Goal: Transaction & Acquisition: Purchase product/service

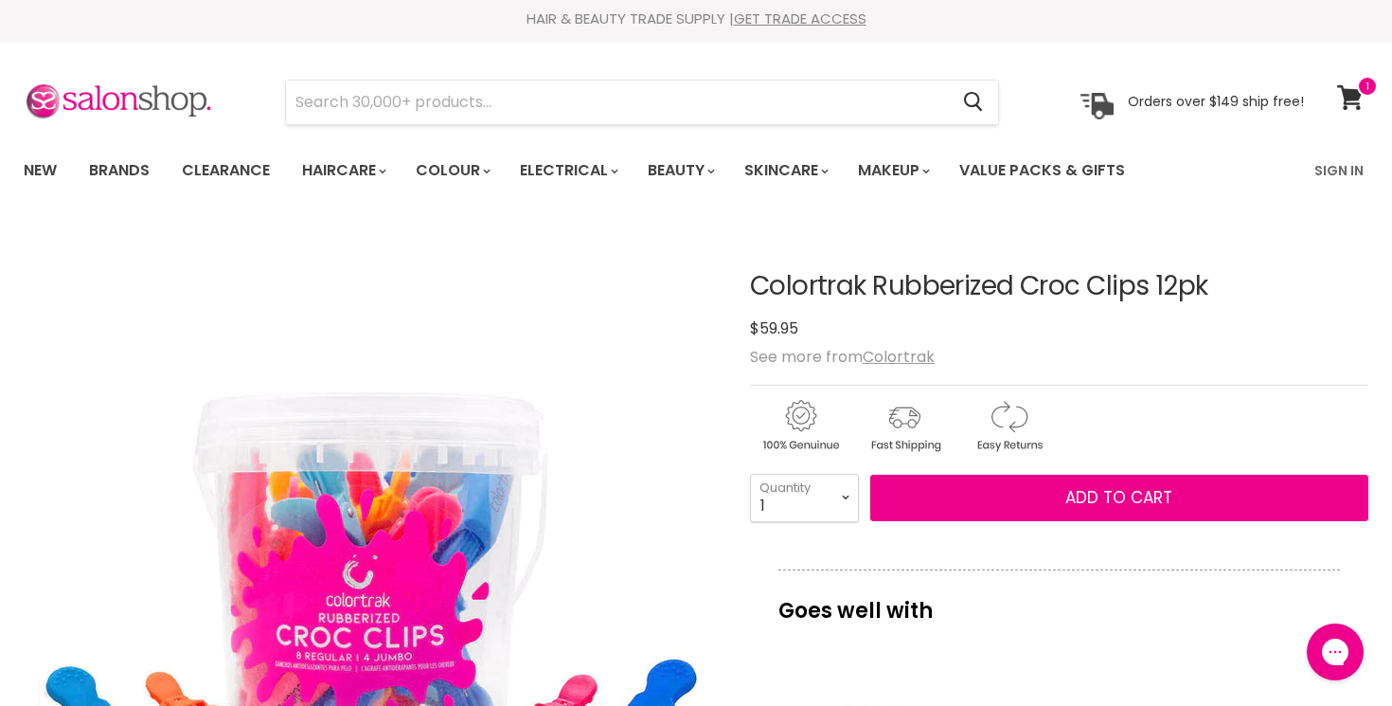
scroll to position [7, 0]
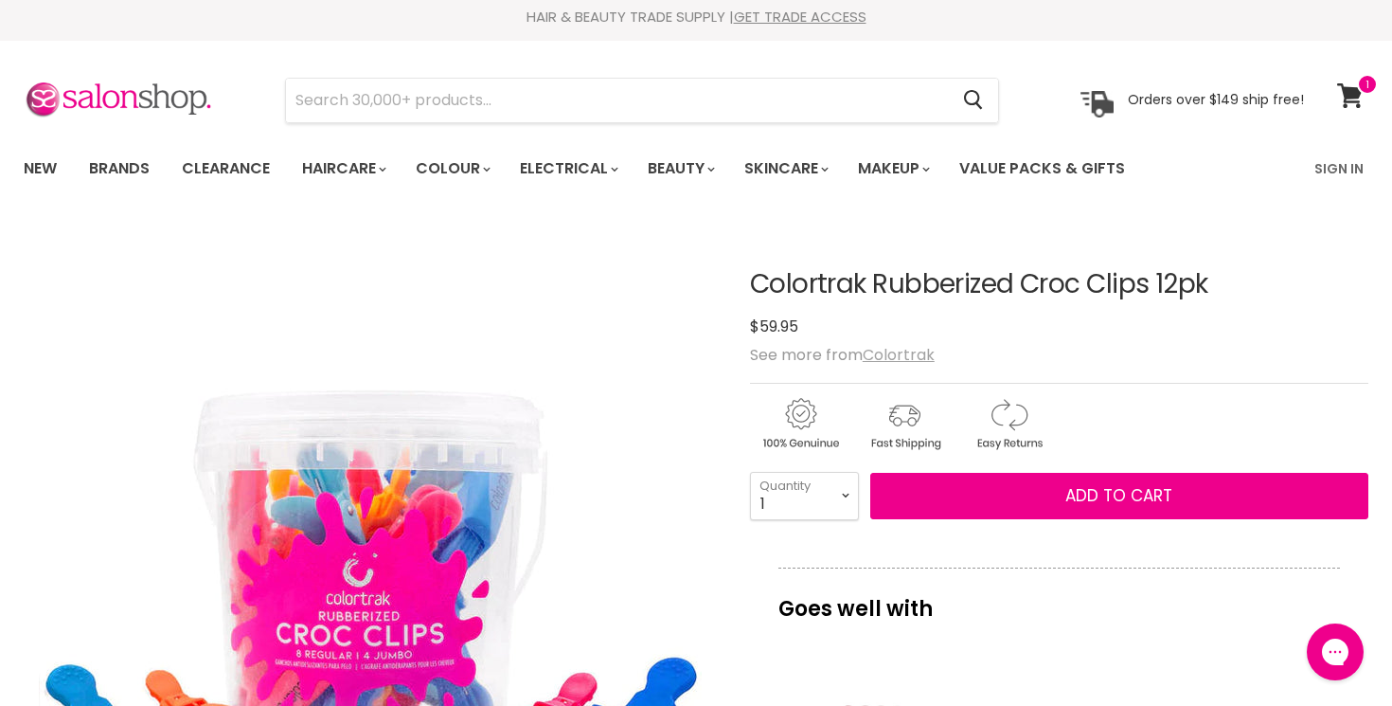
click at [903, 356] on u "Colortrak" at bounding box center [899, 355] width 72 height 22
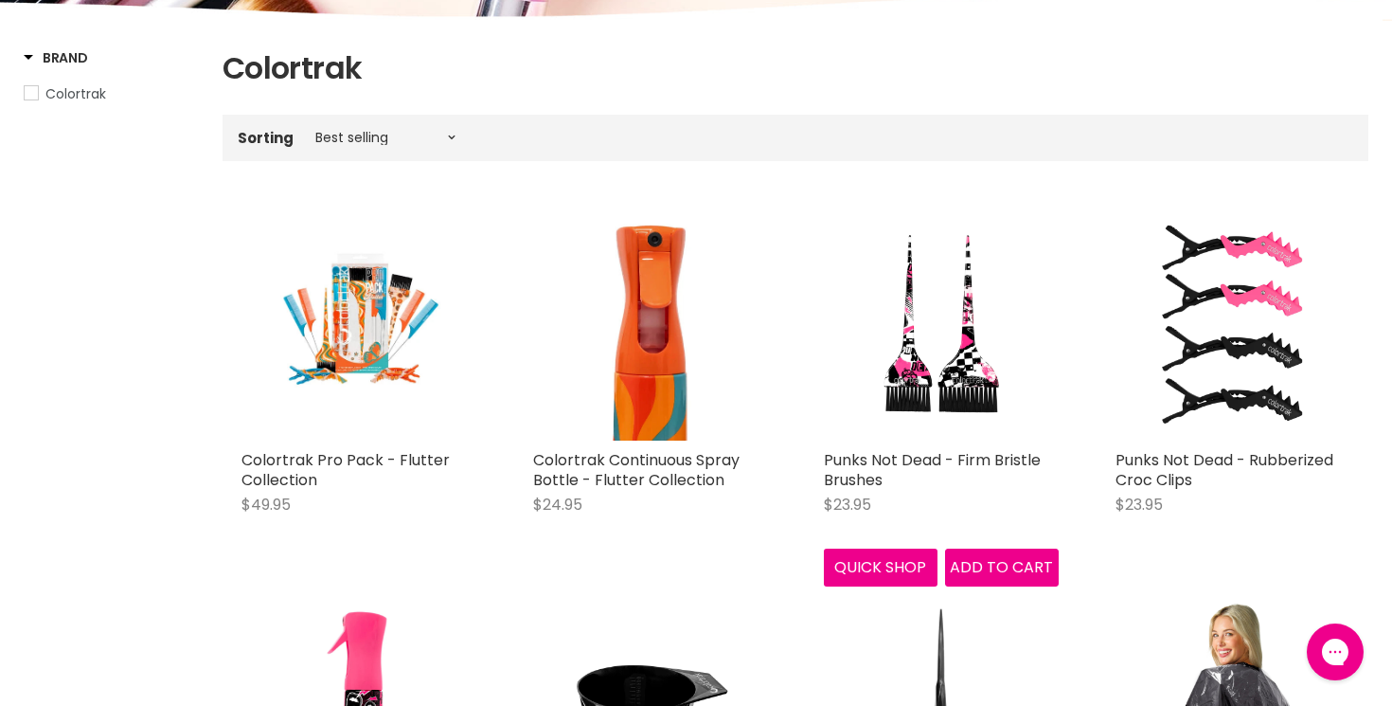
scroll to position [299, 0]
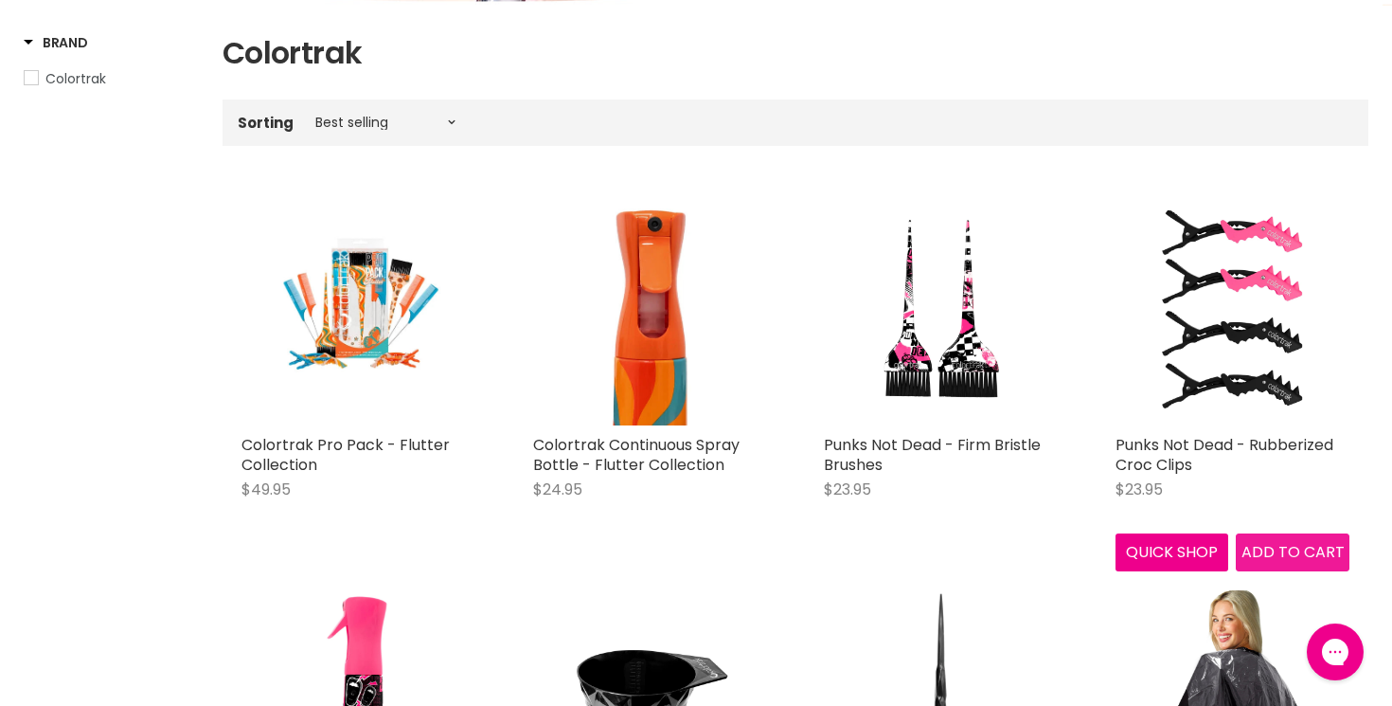
click at [1279, 549] on span "Add to cart" at bounding box center [1293, 552] width 103 height 22
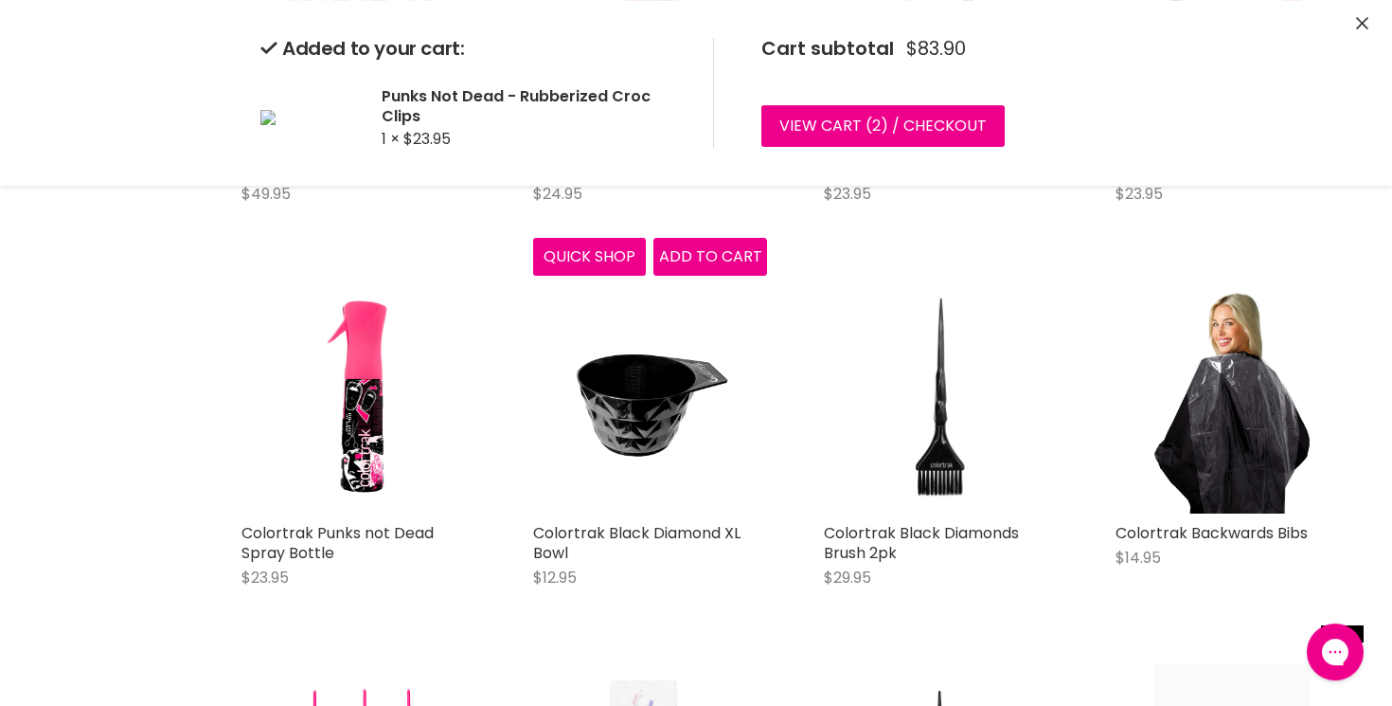
scroll to position [602, 0]
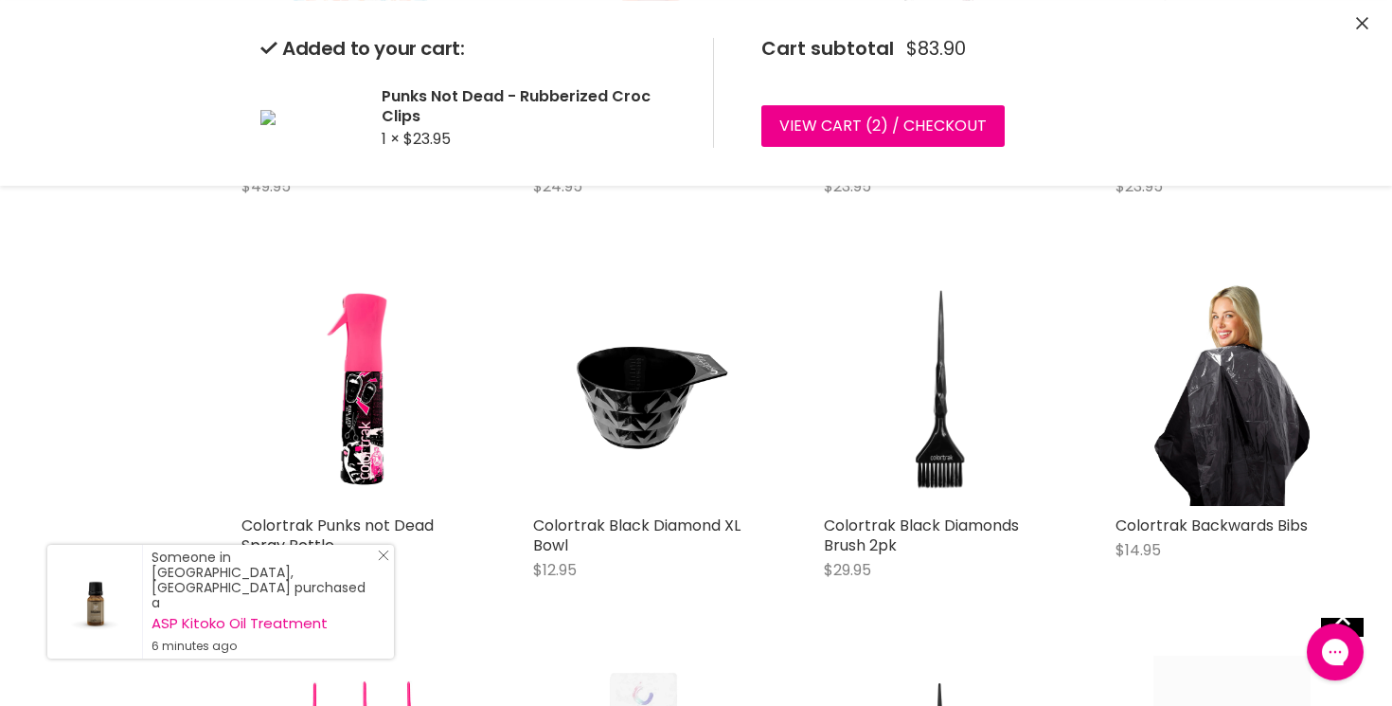
click at [380, 560] on line "Close Icon" at bounding box center [383, 554] width 9 height 9
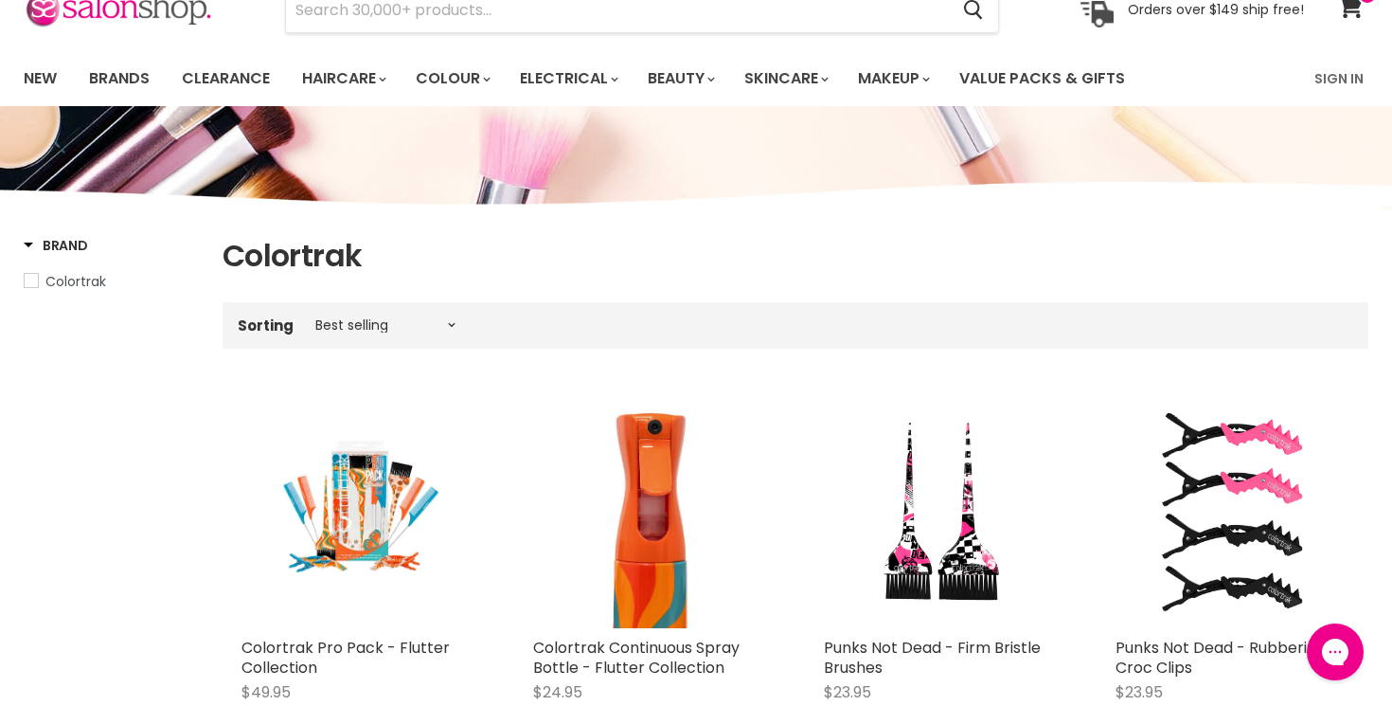
scroll to position [254, 0]
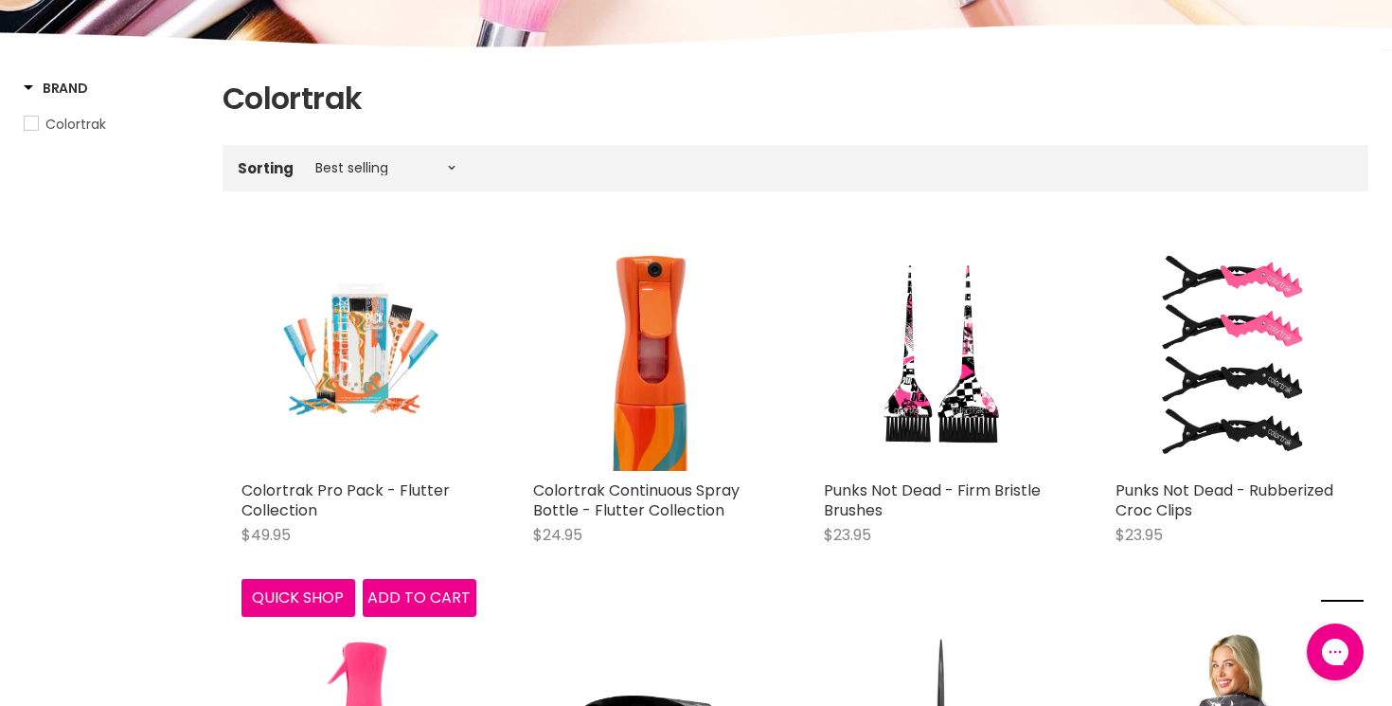
click at [363, 350] on img "Main content" at bounding box center [359, 354] width 164 height 235
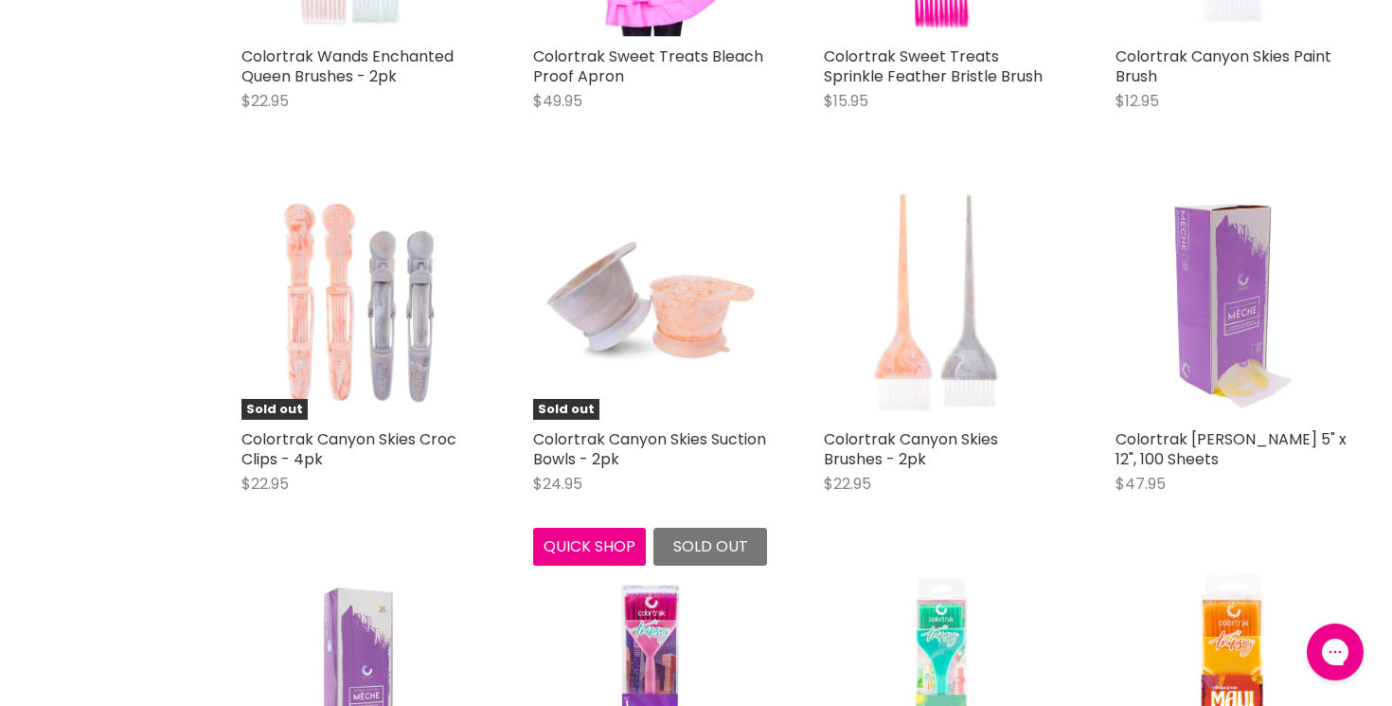
scroll to position [3456, 0]
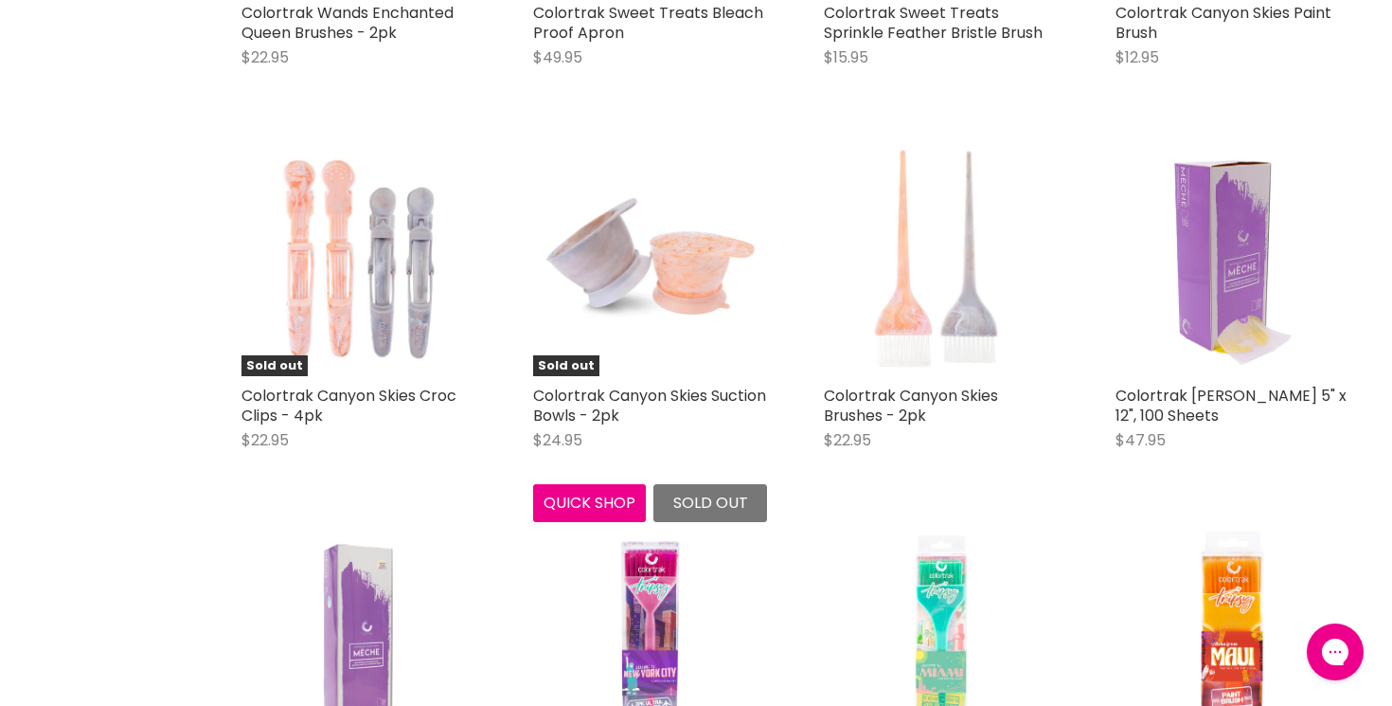
click at [645, 429] on div "$24.95" at bounding box center [650, 440] width 235 height 22
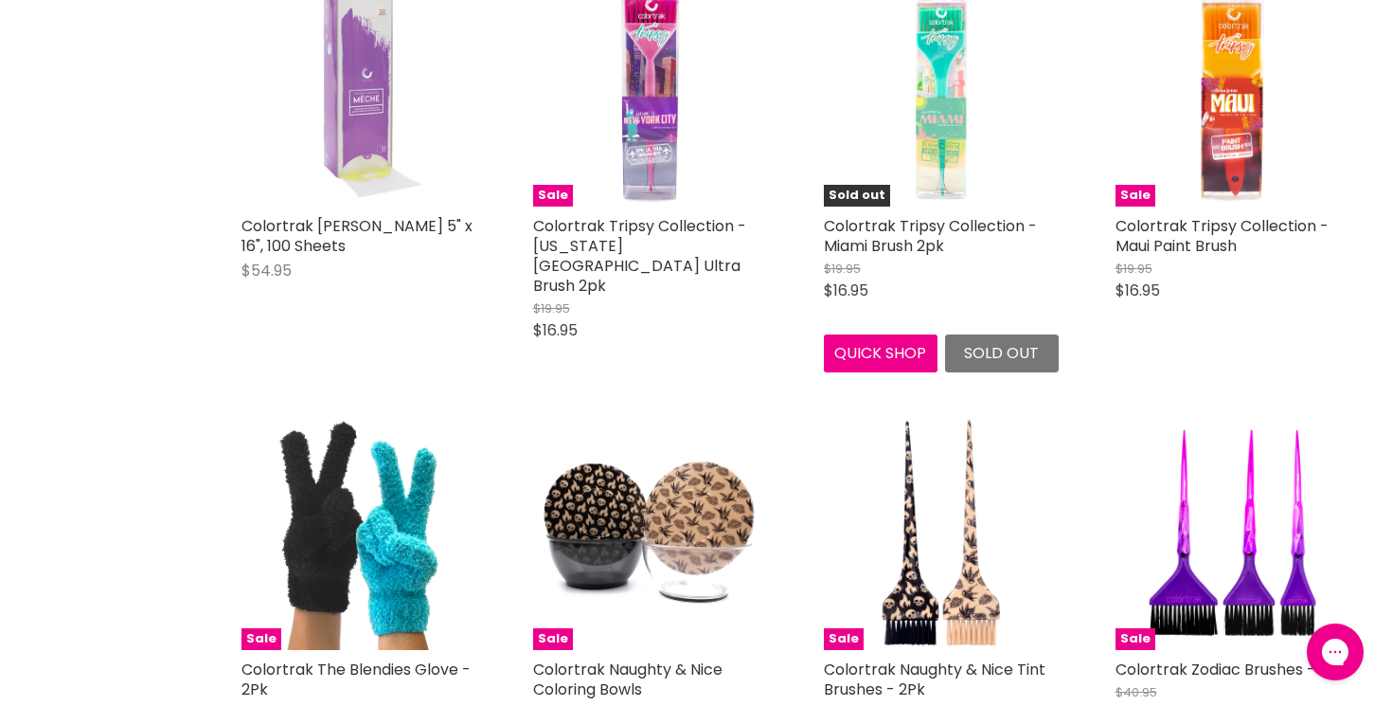
scroll to position [4011, 0]
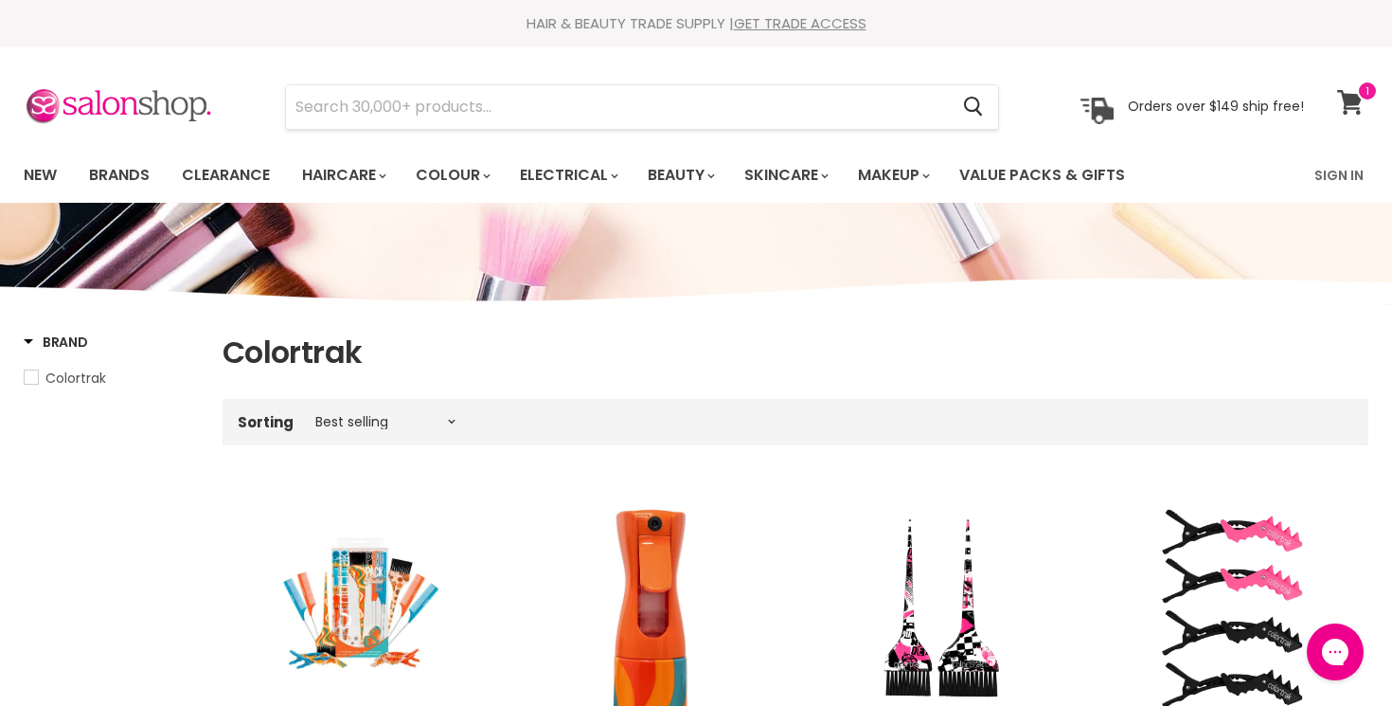
click at [1355, 100] on icon at bounding box center [1350, 102] width 26 height 25
